Goal: Transaction & Acquisition: Purchase product/service

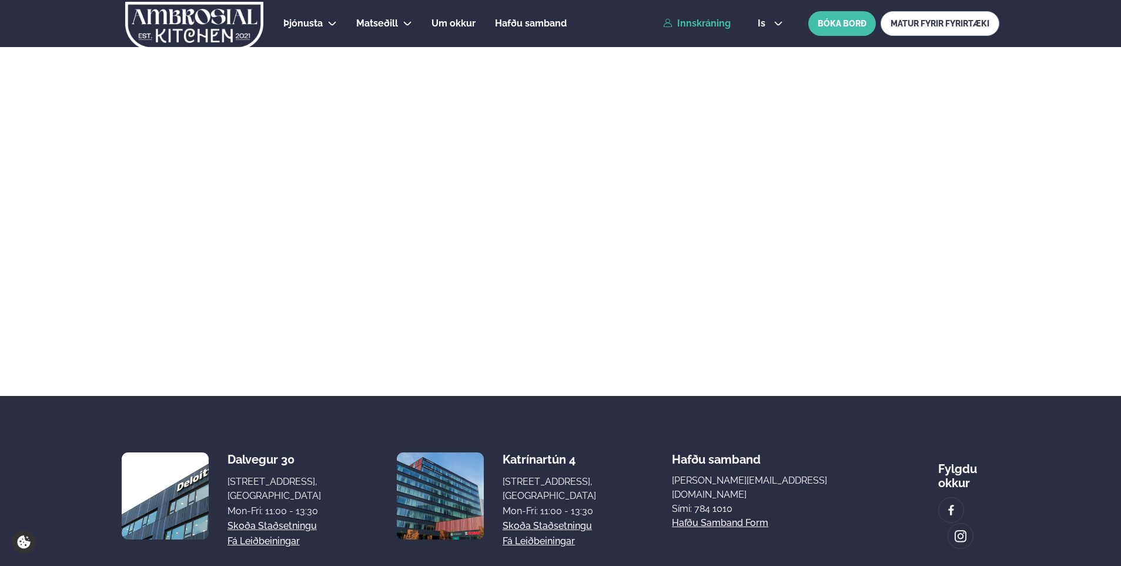
click at [709, 19] on link "Innskráning" at bounding box center [697, 23] width 68 height 11
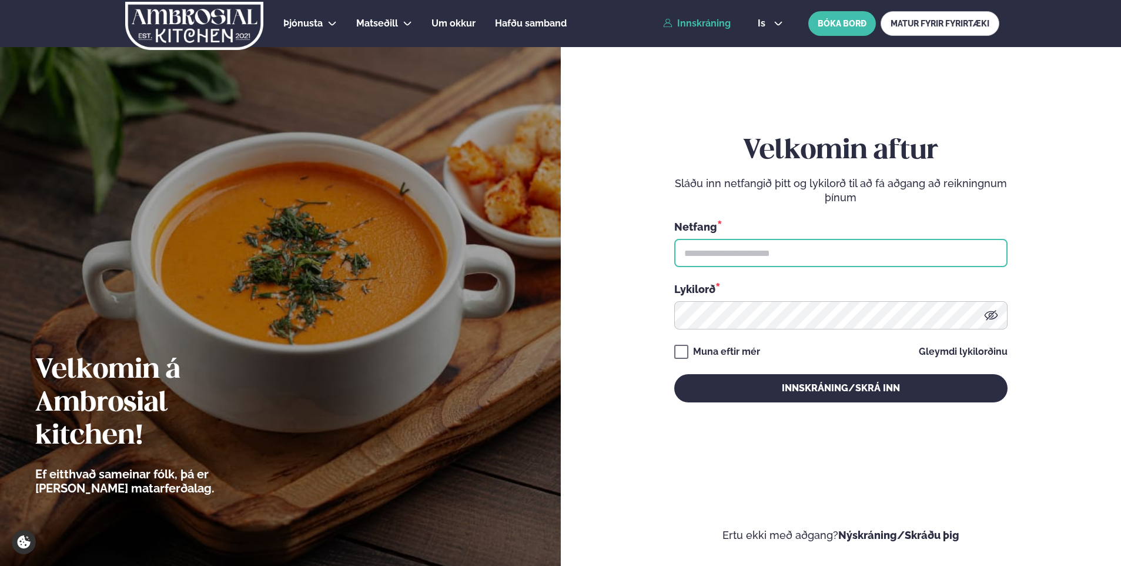
type input "**********"
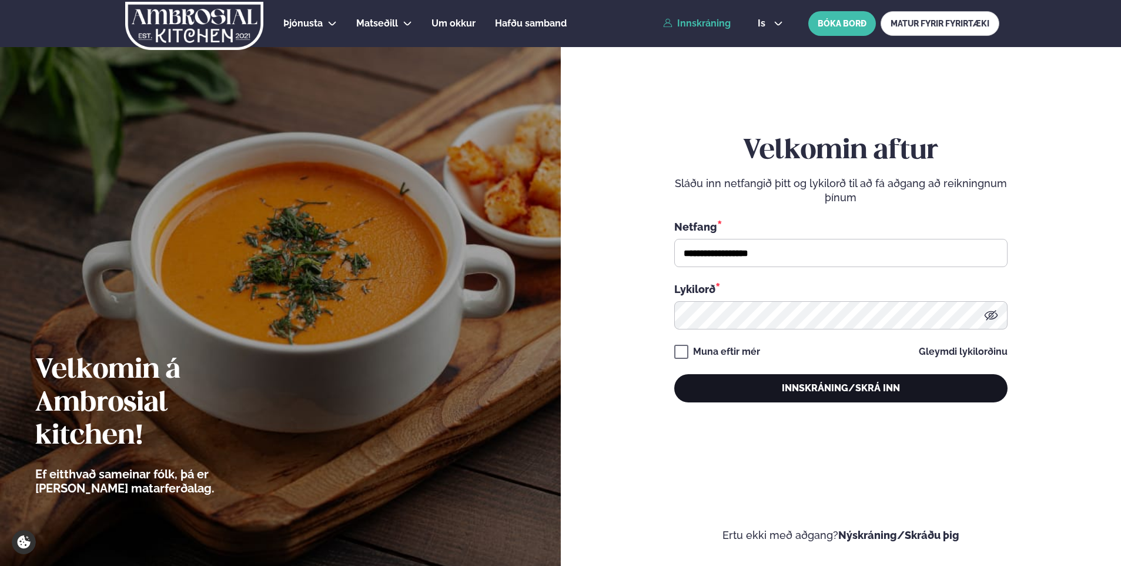
click at [758, 383] on button "Innskráning/Skrá inn" at bounding box center [840, 388] width 333 height 28
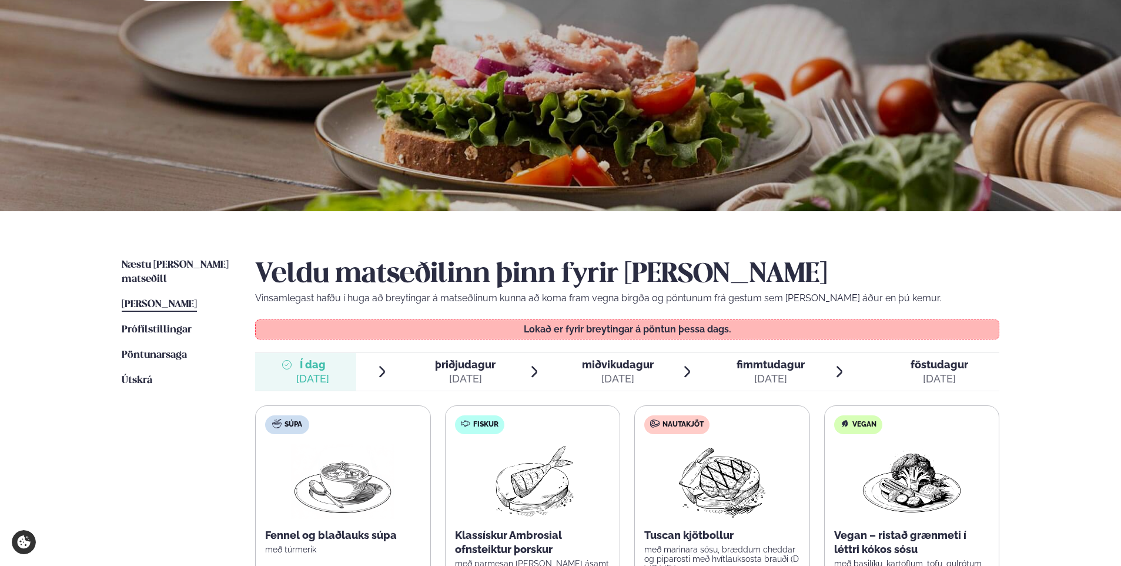
scroll to position [118, 0]
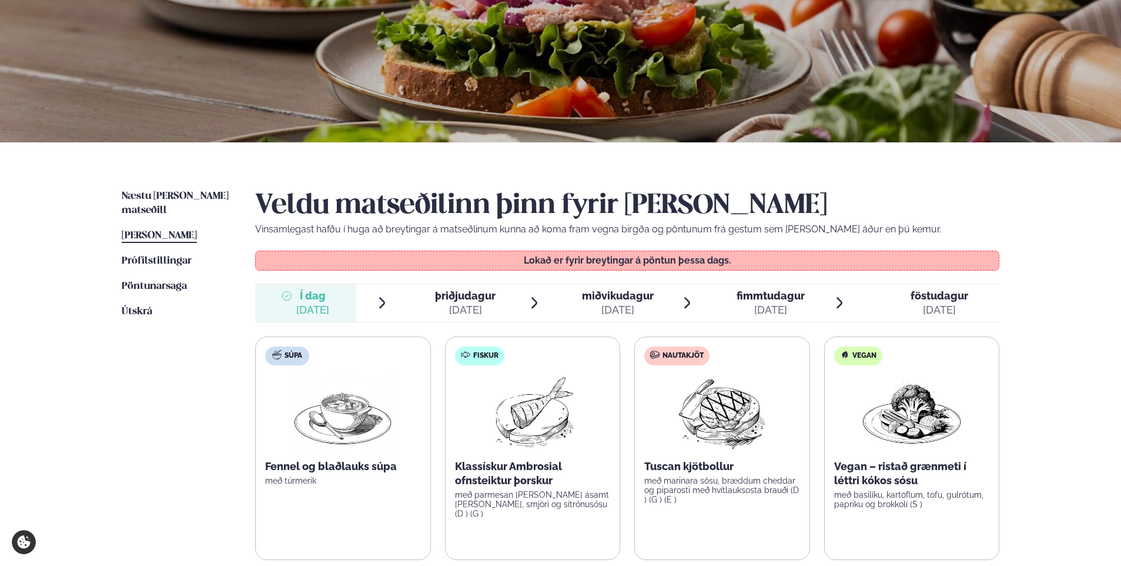
click at [476, 297] on span "þriðjudagur" at bounding box center [465, 295] width 61 height 12
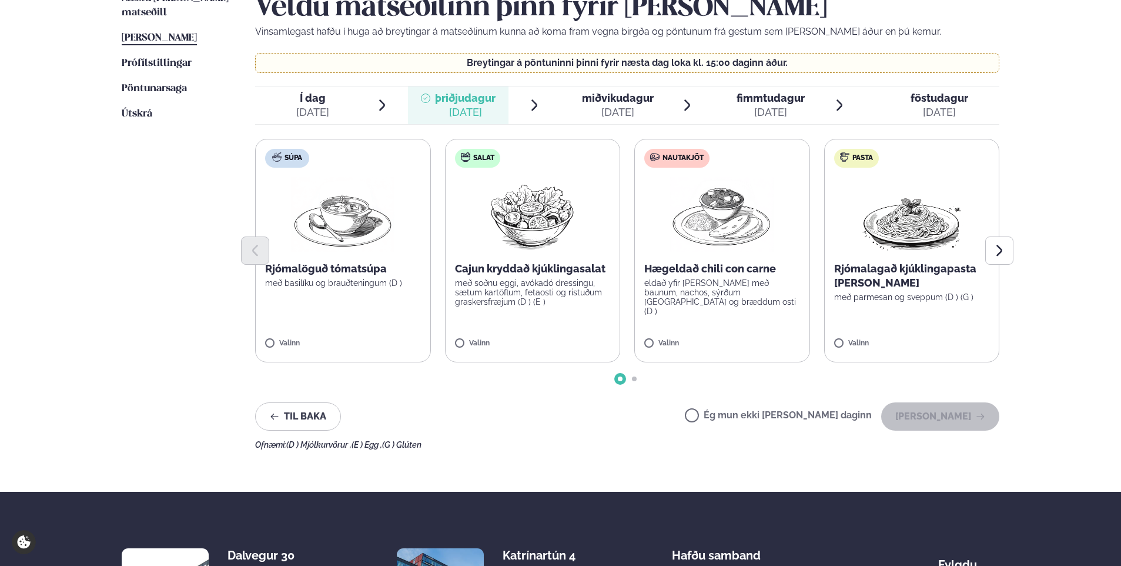
scroll to position [294, 0]
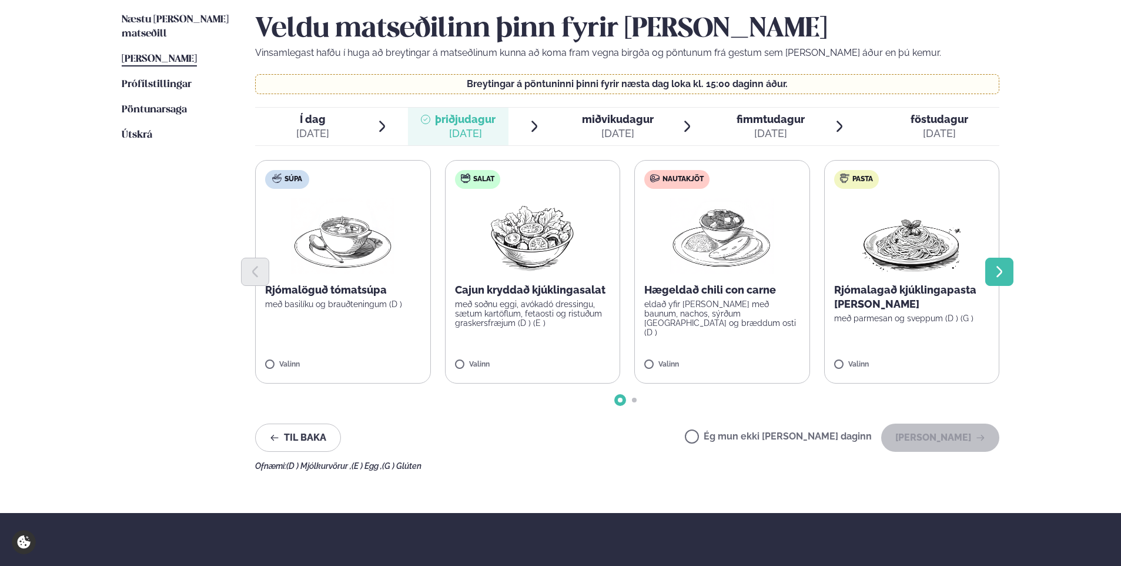
click at [1011, 268] on button "Next slide" at bounding box center [1000, 272] width 28 height 28
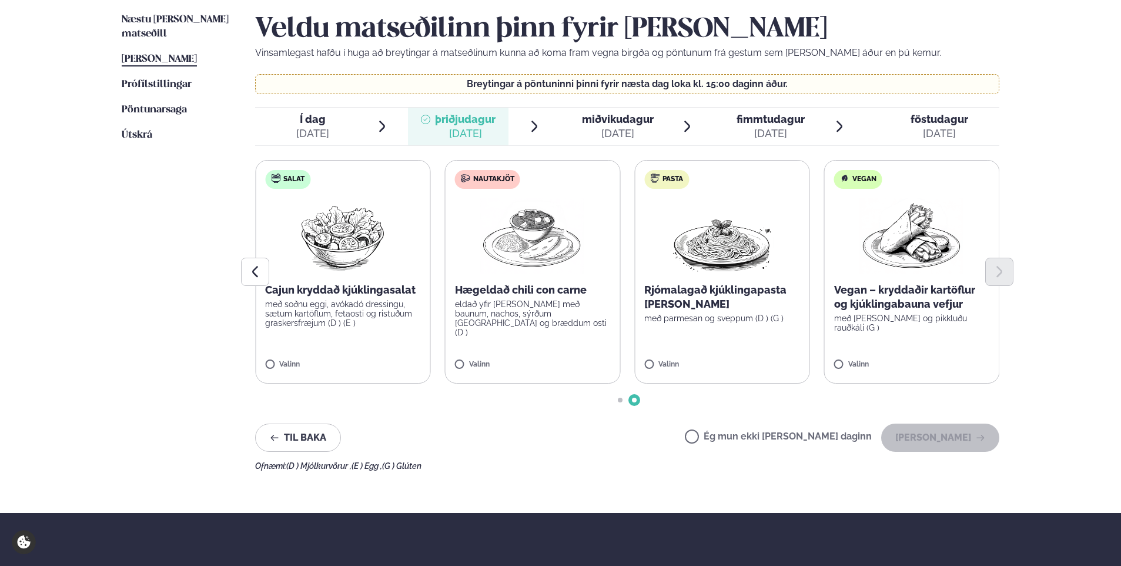
click at [638, 115] on span "miðvikudagur" at bounding box center [618, 119] width 72 height 12
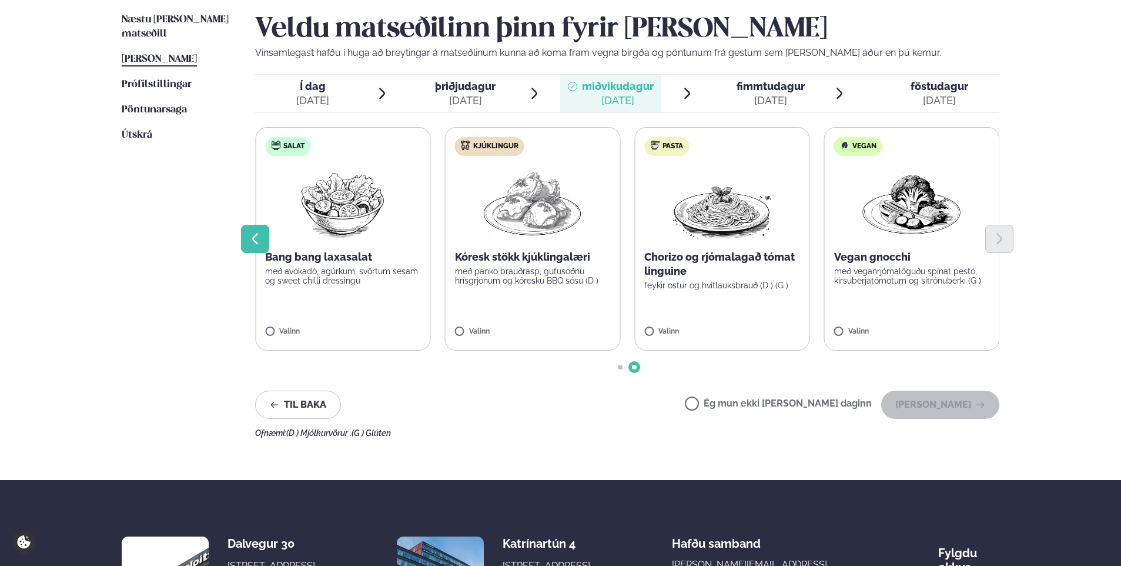
click at [256, 238] on icon "Previous slide" at bounding box center [255, 239] width 14 height 14
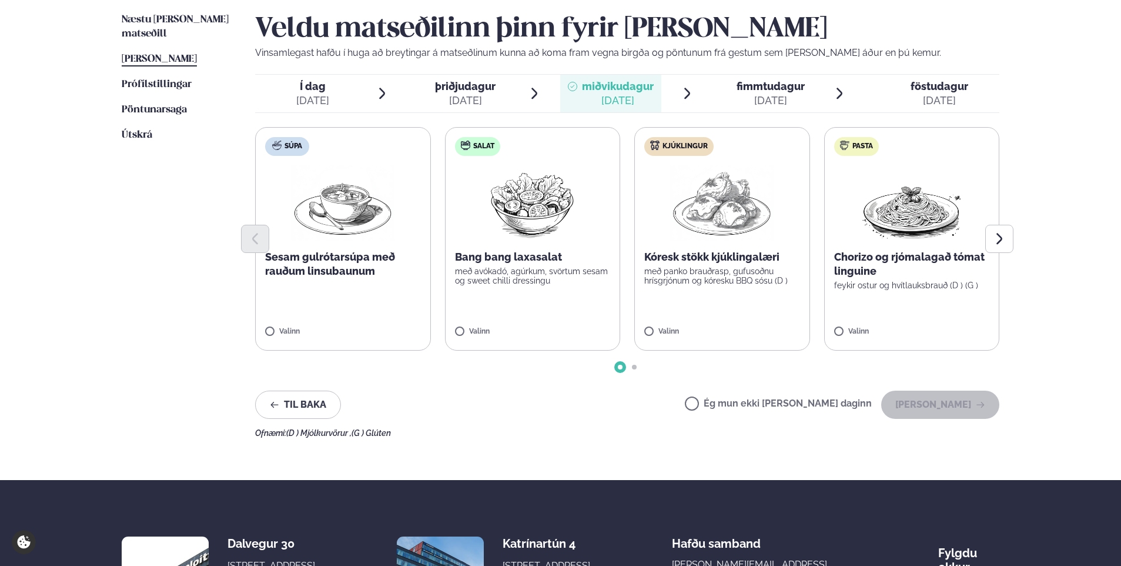
click at [743, 93] on div "[DATE]" at bounding box center [771, 100] width 68 height 14
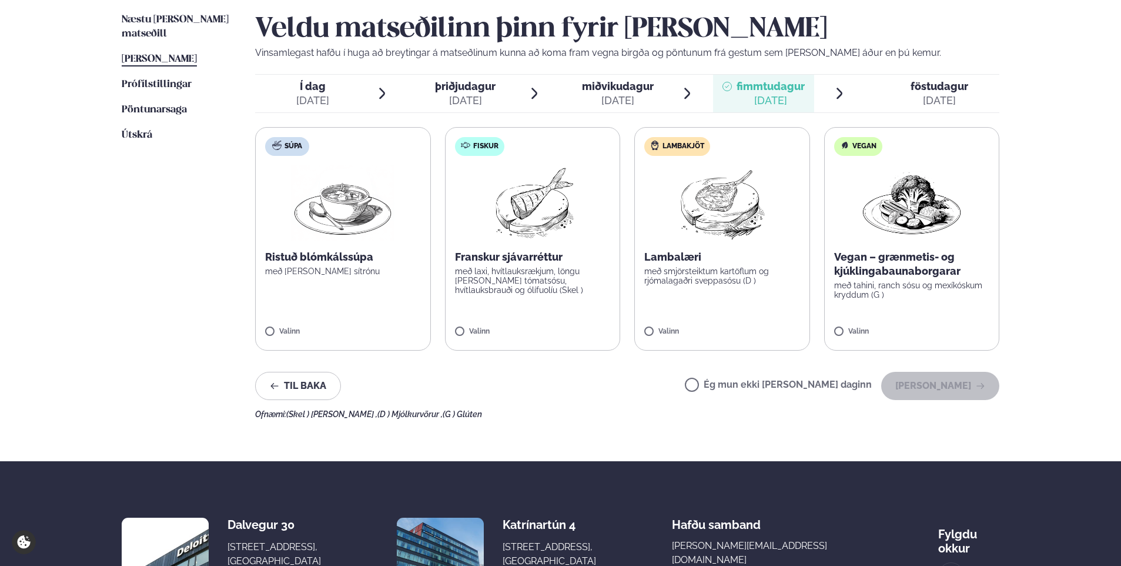
click at [949, 78] on span "föstudagur fös. [DATE]" at bounding box center [933, 94] width 134 height 38
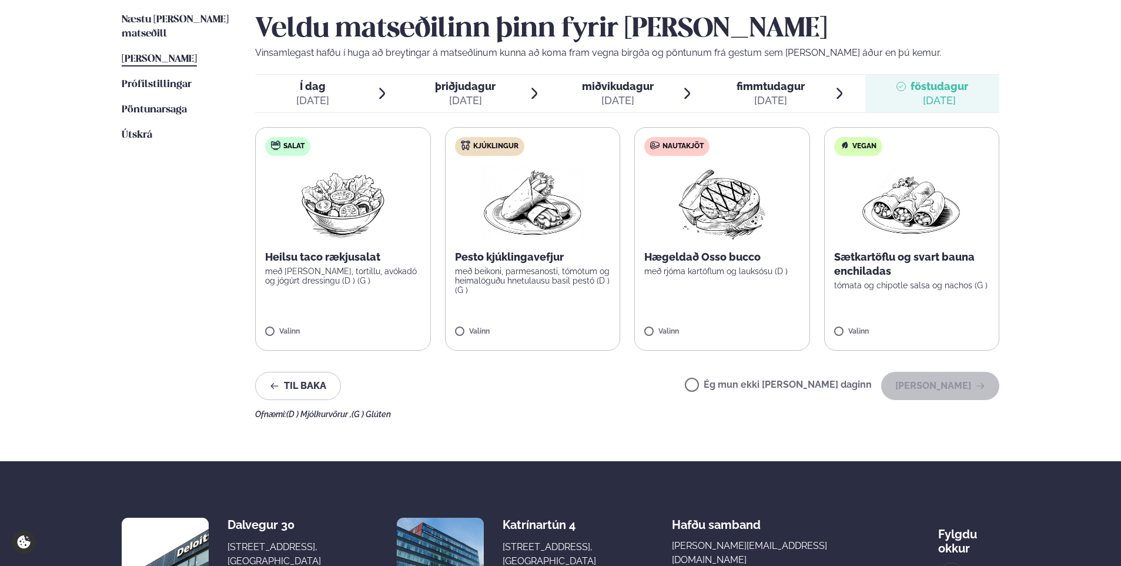
click at [472, 95] on div "[DATE]" at bounding box center [465, 100] width 61 height 14
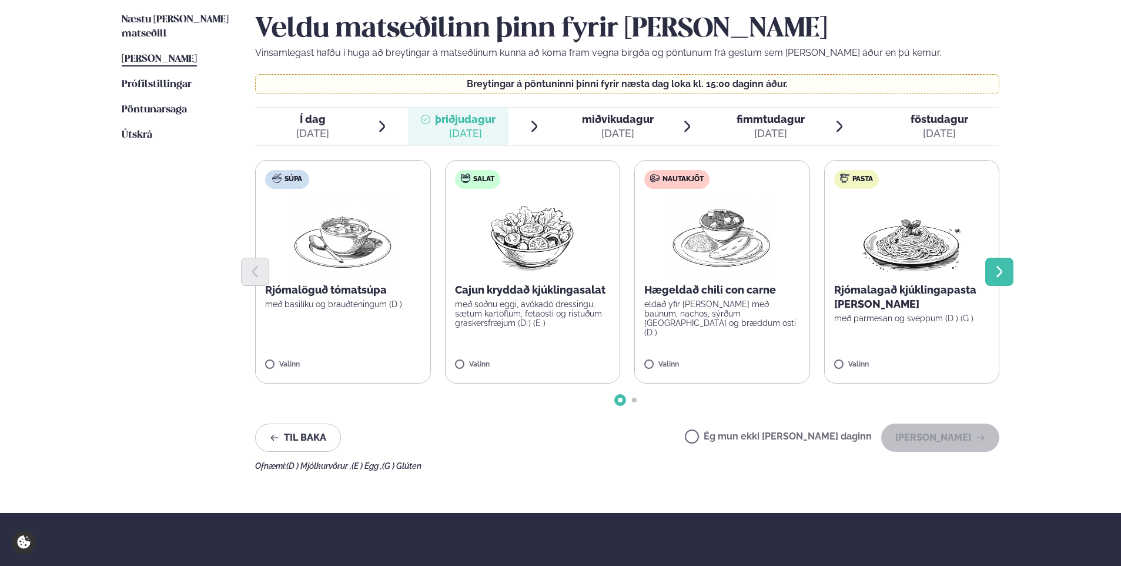
click at [993, 272] on icon "Next slide" at bounding box center [1000, 272] width 14 height 14
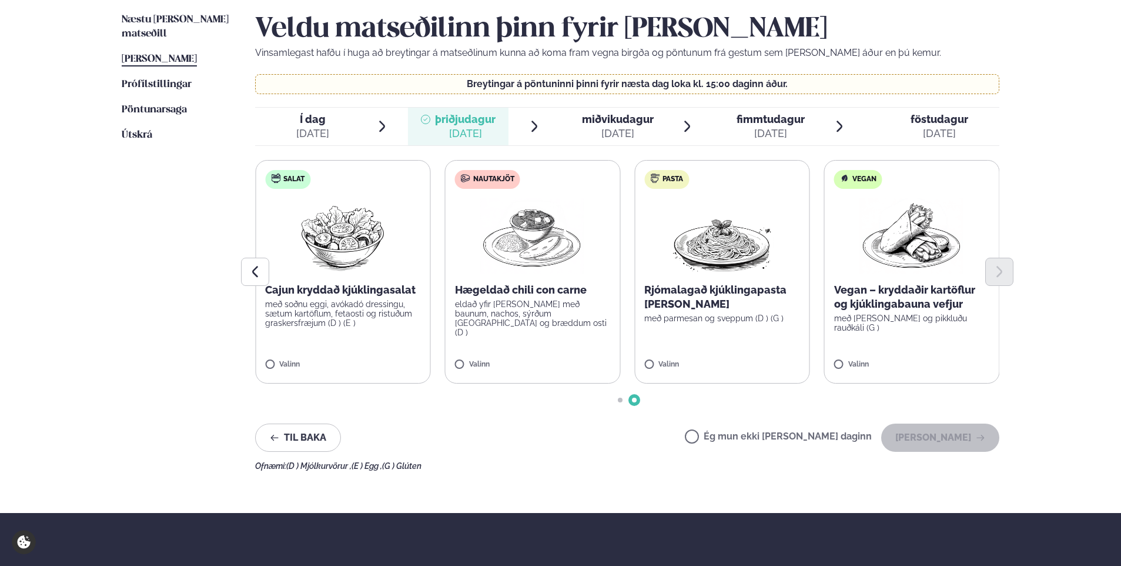
click at [603, 128] on div "[DATE]" at bounding box center [618, 133] width 72 height 14
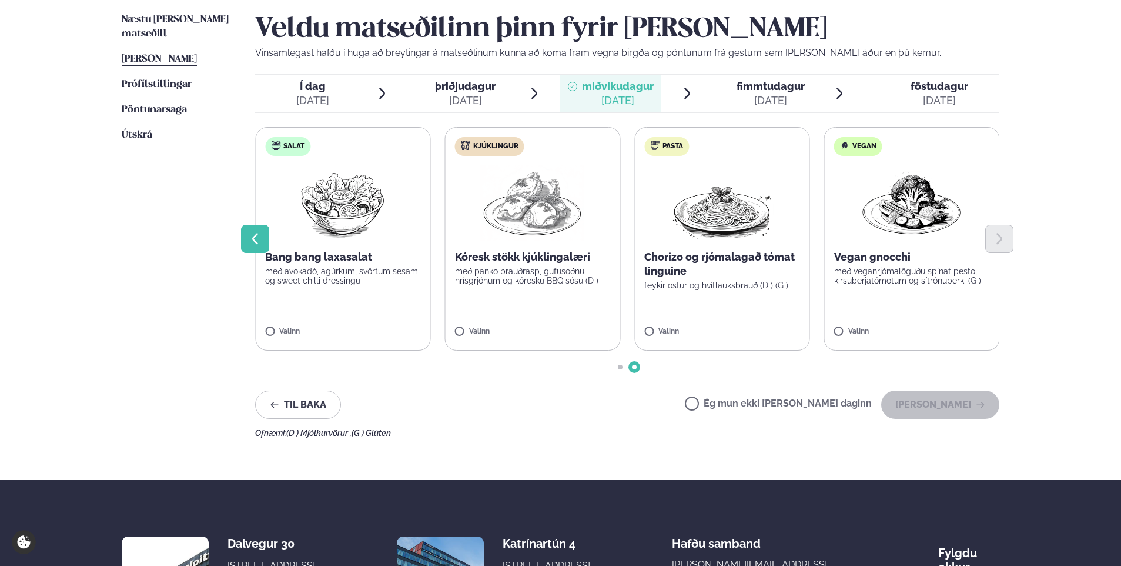
click at [260, 240] on icon "Previous slide" at bounding box center [255, 239] width 14 height 14
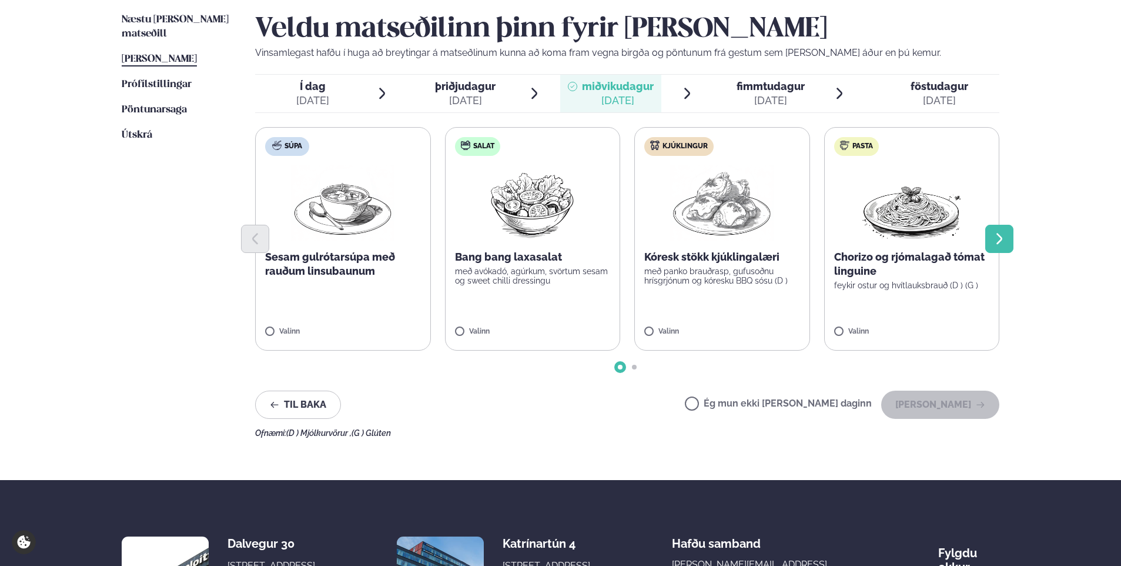
click at [991, 235] on button "Next slide" at bounding box center [1000, 239] width 28 height 28
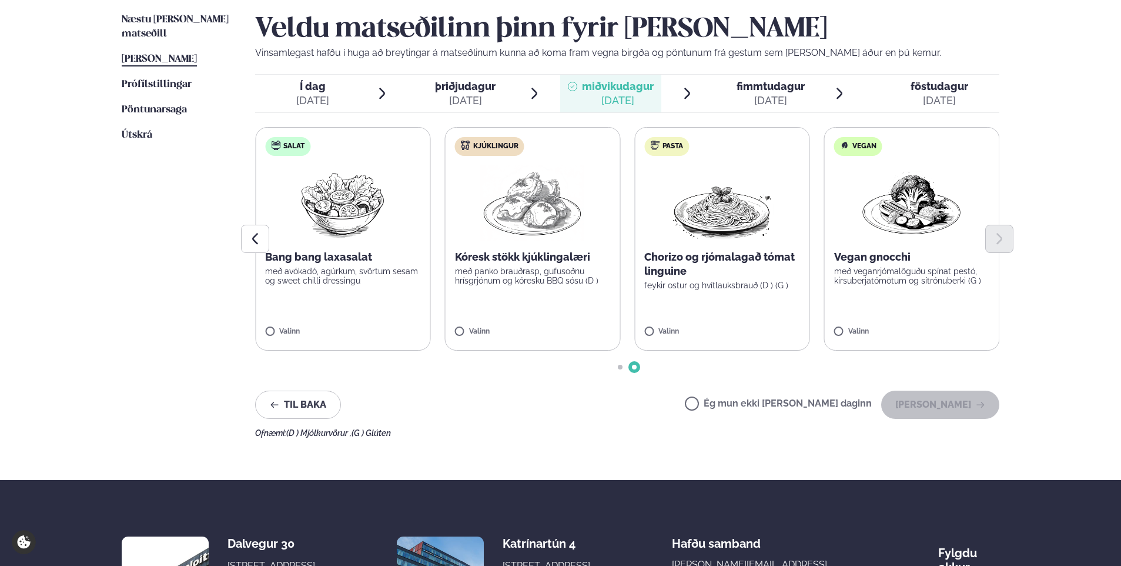
click at [714, 95] on span "fimmtudagur fim. [DATE]" at bounding box center [763, 94] width 101 height 38
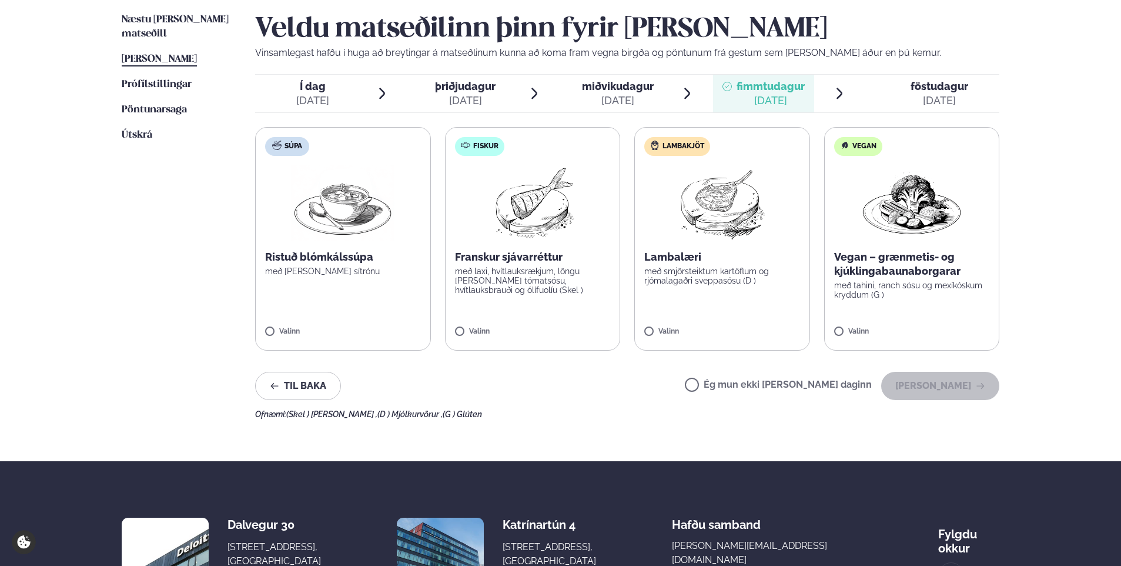
click at [914, 88] on span "föstudagur" at bounding box center [940, 86] width 58 height 12
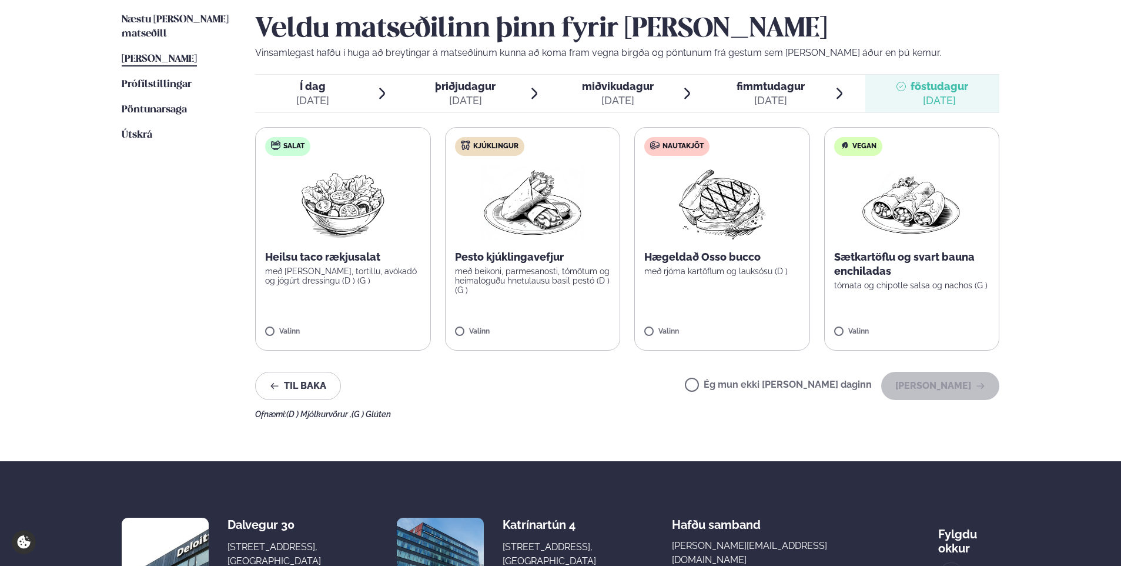
click at [472, 89] on span "þriðjudagur" at bounding box center [465, 86] width 61 height 12
